Goal: Information Seeking & Learning: Learn about a topic

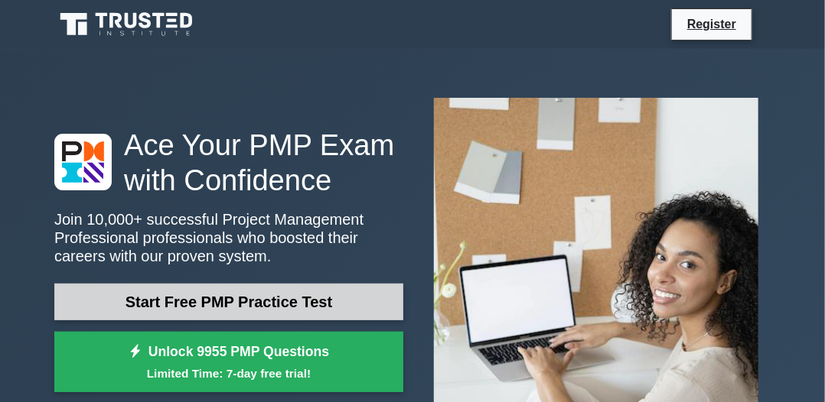
click at [223, 297] on link "Start Free PMP Practice Test" at bounding box center [228, 302] width 349 height 37
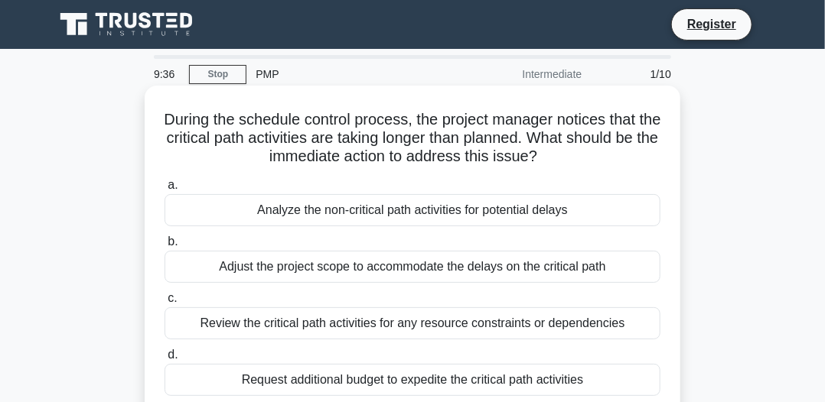
click at [497, 200] on div "Analyze the non-critical path activities for potential delays" at bounding box center [412, 210] width 496 height 32
click at [164, 190] on input "a. Analyze the non-critical path activities for potential delays" at bounding box center [164, 186] width 0 height 10
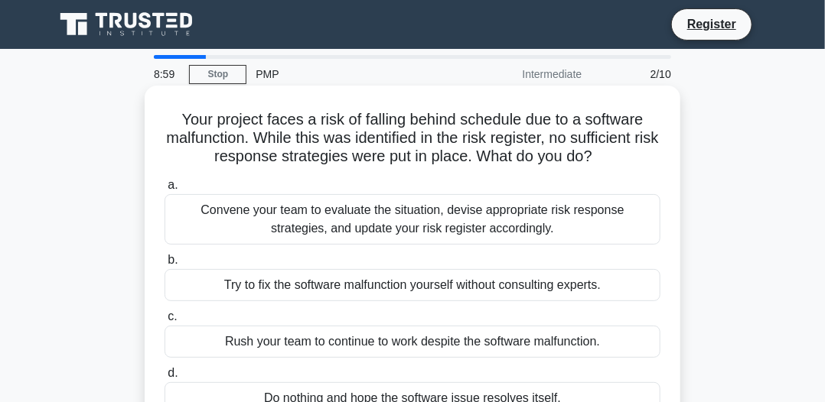
click at [453, 208] on div "Convene your team to evaluate the situation, devise appropriate risk response s…" at bounding box center [412, 219] width 496 height 50
click at [164, 190] on input "a. Convene your team to evaluate the situation, devise appropriate risk respons…" at bounding box center [164, 186] width 0 height 10
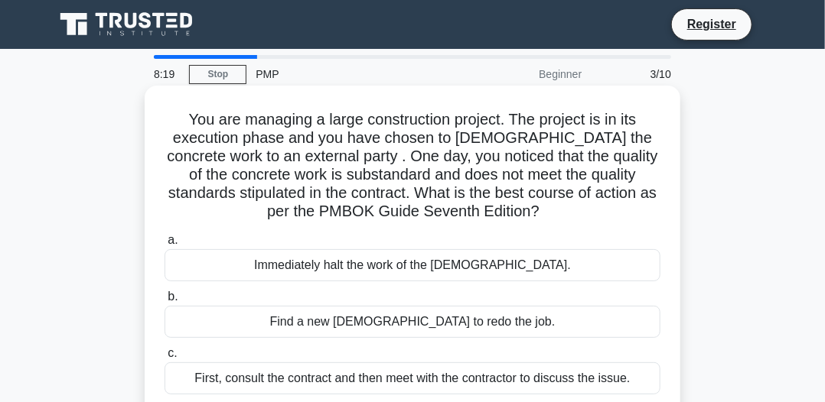
click at [405, 377] on div "First, consult the contract and then meet with the contractor to discuss the is…" at bounding box center [412, 379] width 496 height 32
click at [164, 359] on input "c. First, consult the contract and then meet with the contractor to discuss the…" at bounding box center [164, 354] width 0 height 10
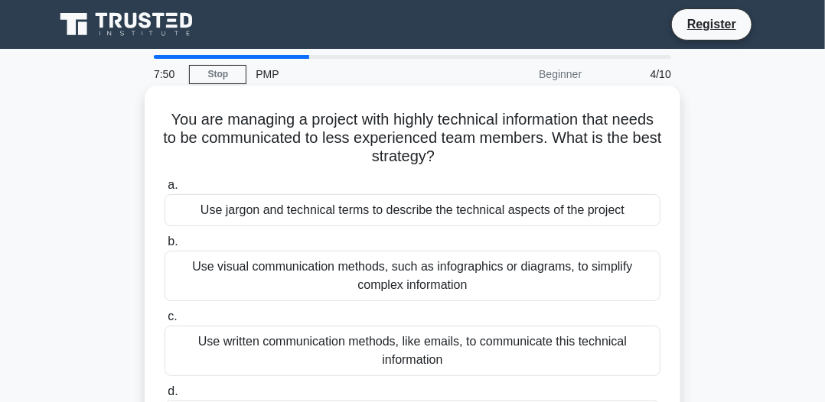
click at [408, 360] on div "Use written communication methods, like emails, to communicate this technical i…" at bounding box center [412, 351] width 496 height 50
click at [164, 322] on input "c. Use written communication methods, like emails, to communicate this technica…" at bounding box center [164, 317] width 0 height 10
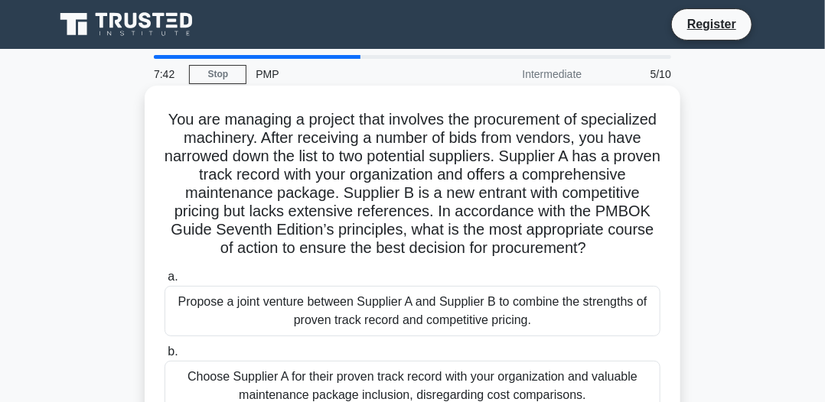
click at [414, 323] on div "Propose a joint venture between Supplier A and Supplier B to combine the streng…" at bounding box center [412, 311] width 496 height 50
click at [164, 282] on input "a. Propose a joint venture between Supplier A and Supplier B to combine the str…" at bounding box center [164, 277] width 0 height 10
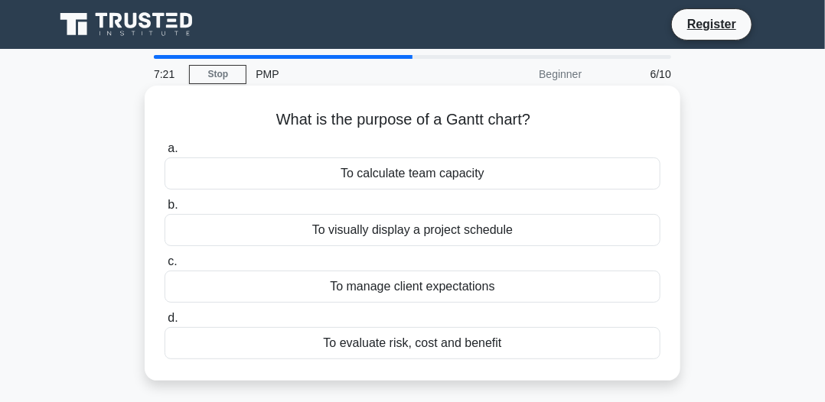
click at [419, 350] on div "To evaluate risk, cost and benefit" at bounding box center [412, 343] width 496 height 32
click at [164, 324] on input "d. To evaluate risk, cost and benefit" at bounding box center [164, 319] width 0 height 10
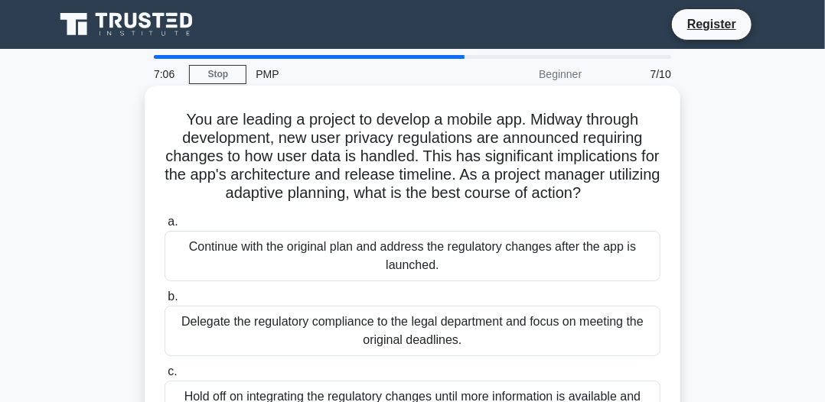
click at [420, 245] on div "Continue with the original plan and address the regulatory changes after the ap…" at bounding box center [412, 256] width 496 height 50
click at [164, 227] on input "a. Continue with the original plan and address the regulatory changes after the…" at bounding box center [164, 222] width 0 height 10
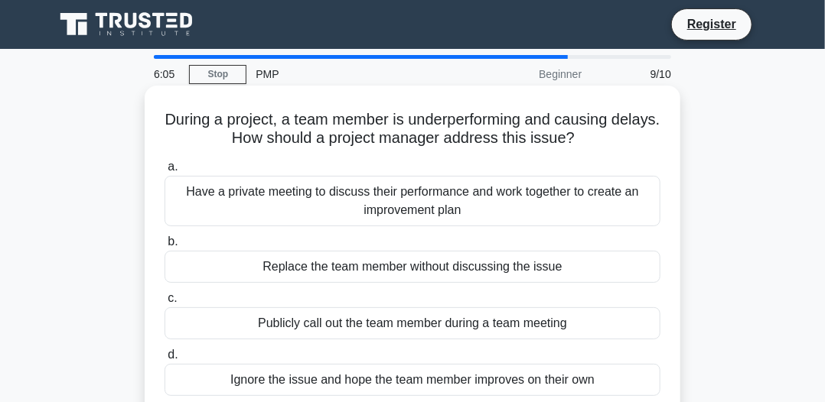
click at [426, 207] on div "Have a private meeting to discuss their performance and work together to create…" at bounding box center [412, 201] width 496 height 50
click at [164, 172] on input "a. Have a private meeting to discuss their performance and work together to cre…" at bounding box center [164, 167] width 0 height 10
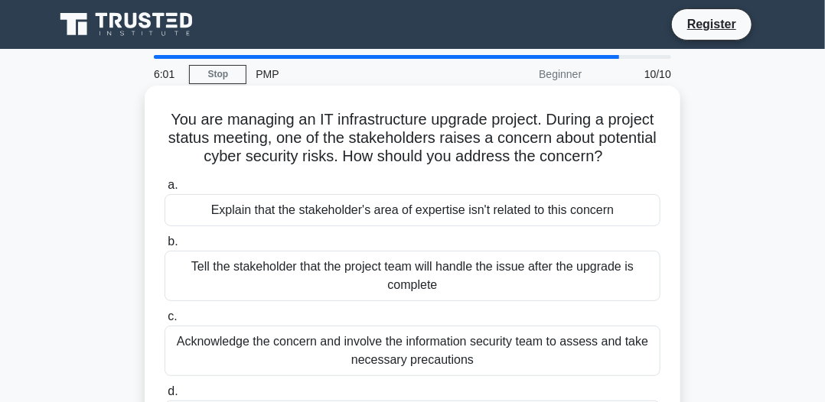
click at [496, 200] on div "Explain that the stakeholder's area of expertise isn't related to this concern" at bounding box center [412, 210] width 496 height 32
click at [164, 190] on input "a. Explain that the stakeholder's area of expertise isn't related to this conce…" at bounding box center [164, 186] width 0 height 10
